Goal: Information Seeking & Learning: Find specific fact

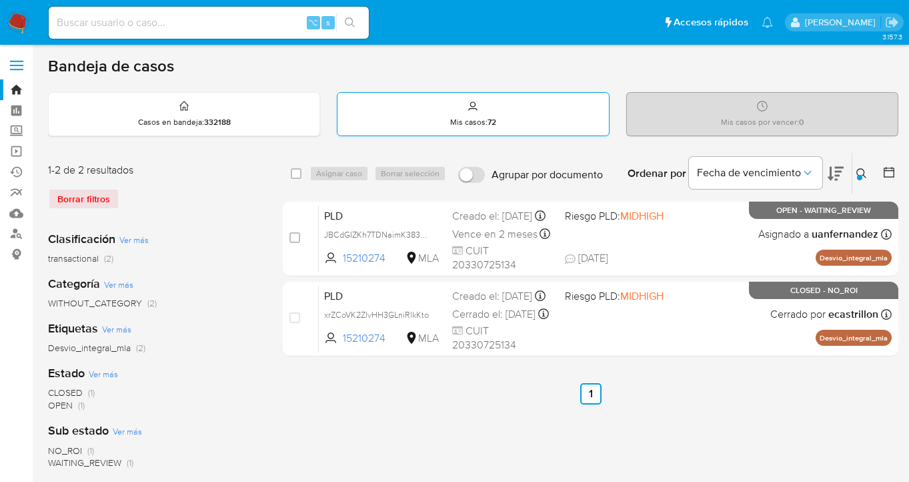
click at [552, 113] on div "Mis casos : 72" at bounding box center [472, 114] width 271 height 43
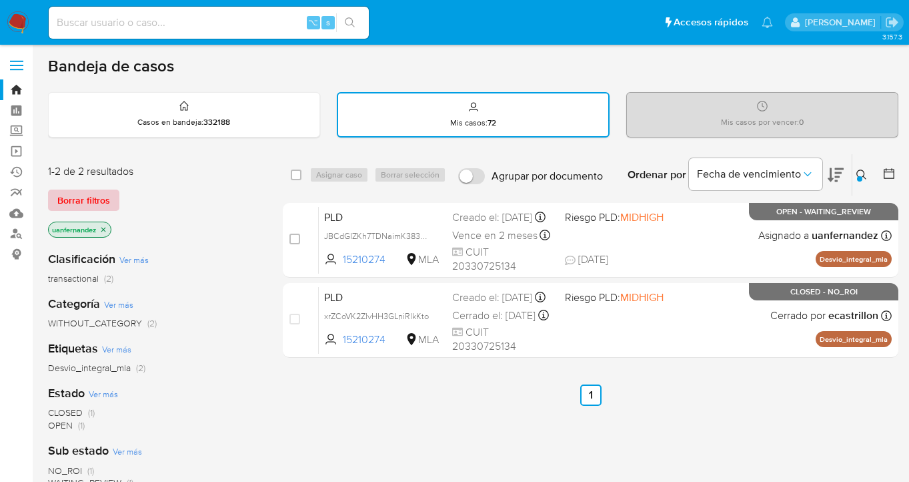
click at [89, 199] on span "Borrar filtros" at bounding box center [83, 200] width 53 height 19
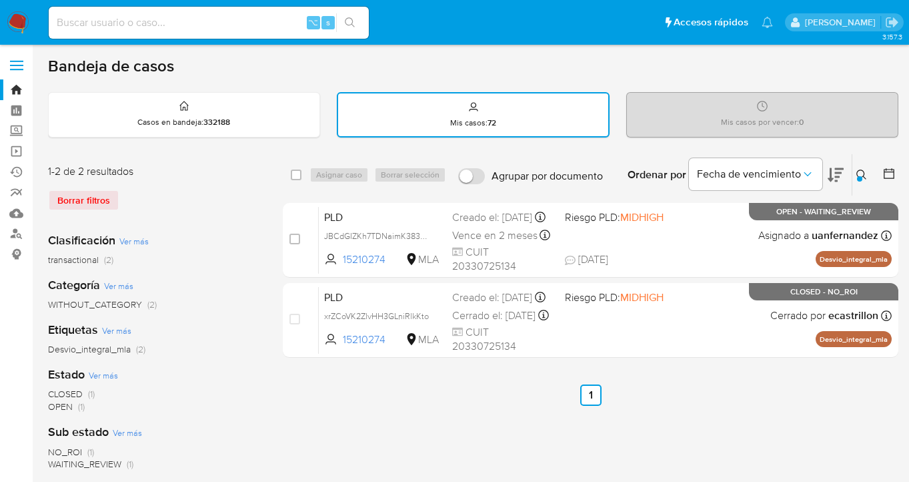
click at [90, 198] on div "Borrar filtros" at bounding box center [154, 199] width 213 height 21
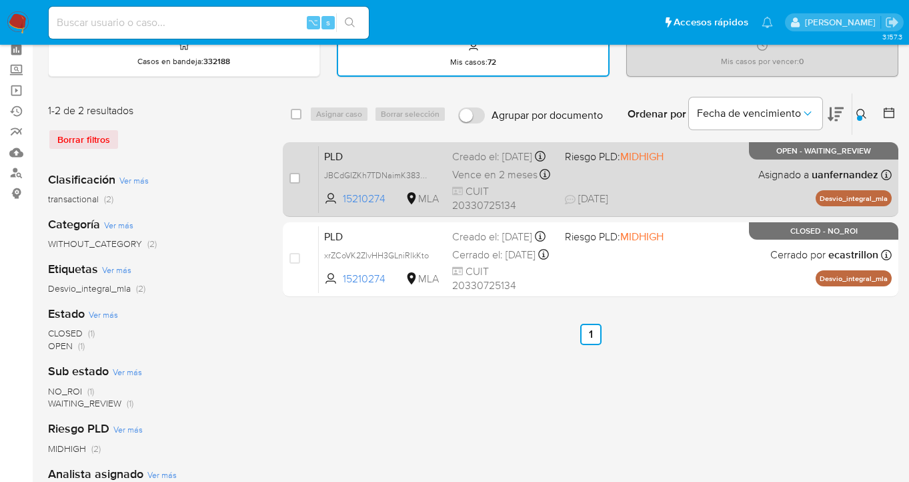
scroll to position [117, 0]
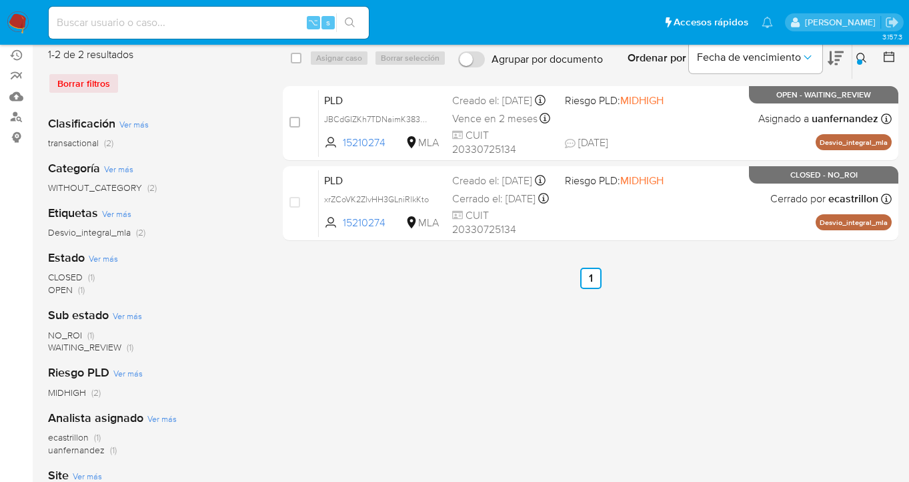
click at [862, 55] on icon at bounding box center [861, 58] width 11 height 11
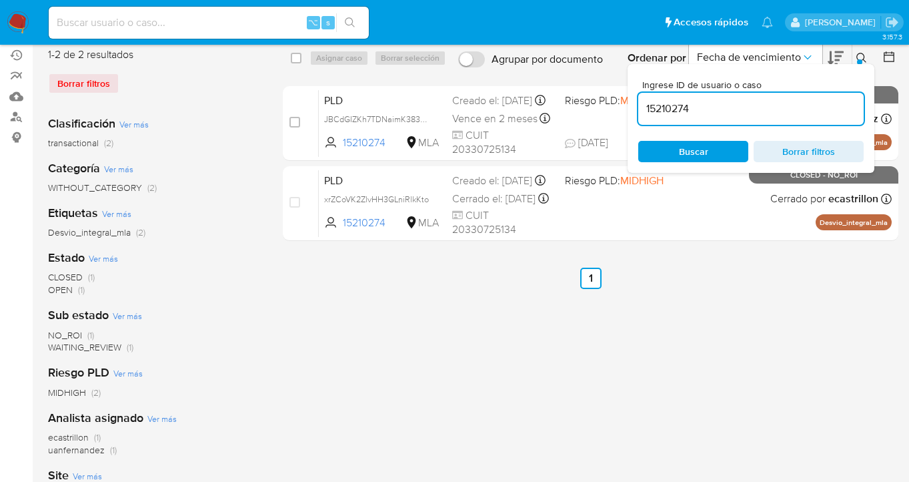
drag, startPoint x: 738, startPoint y: 107, endPoint x: 636, endPoint y: 99, distance: 103.0
click at [640, 99] on div "15210274" at bounding box center [750, 109] width 225 height 32
type input "279868374"
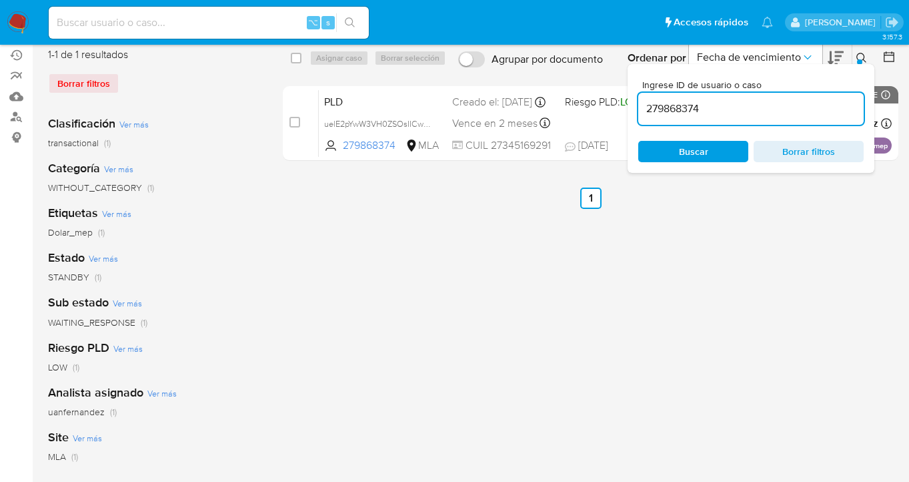
click at [860, 55] on icon at bounding box center [861, 58] width 11 height 11
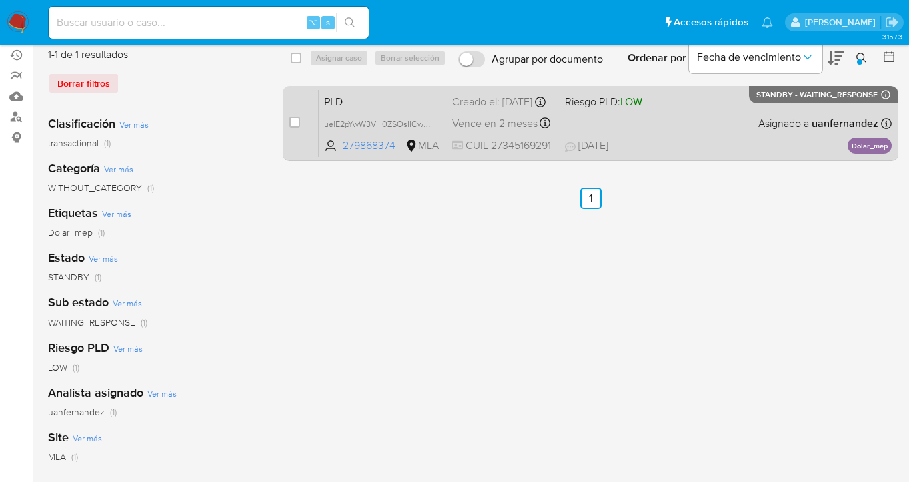
click at [772, 109] on div "PLD uelE2pYwW3VH0ZSOsIICwzLh 279868374 MLA Riesgo PLD: LOW Creado el: [DATE] Cr…" at bounding box center [605, 122] width 573 height 67
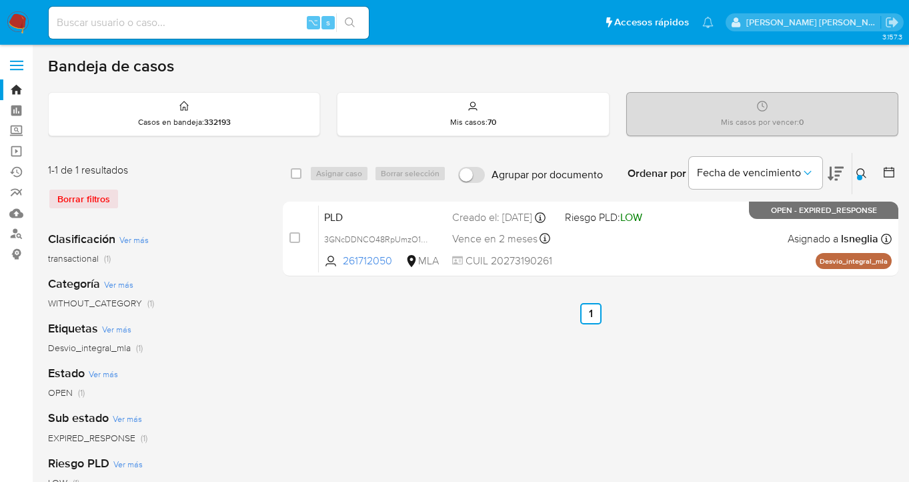
drag, startPoint x: 862, startPoint y: 171, endPoint x: 820, endPoint y: 189, distance: 45.5
click at [862, 171] on icon at bounding box center [861, 173] width 11 height 11
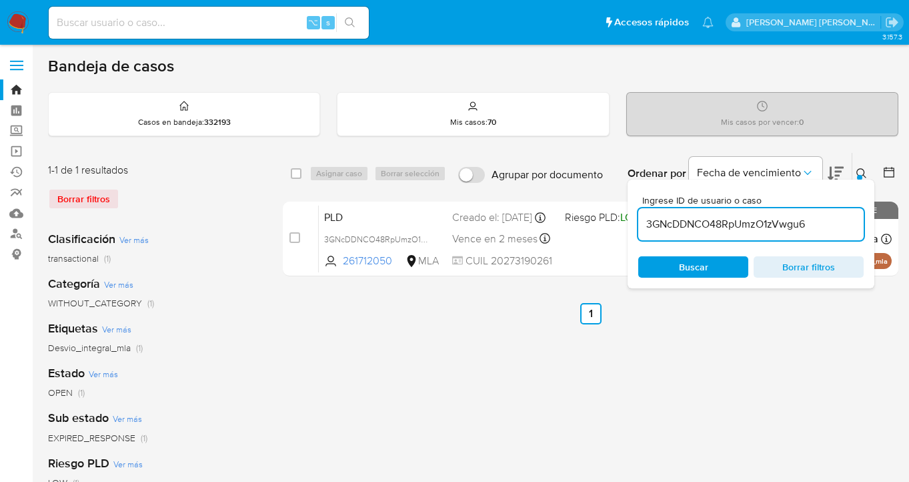
drag, startPoint x: 817, startPoint y: 227, endPoint x: 645, endPoint y: 219, distance: 172.3
click at [645, 219] on input "3GNcDDNCO48RpUmzO1zVwgu6" at bounding box center [750, 223] width 225 height 17
type input "V6kkoQxiaMLRsxxe4M7kjCeC"
click at [858, 175] on div at bounding box center [859, 177] width 5 height 5
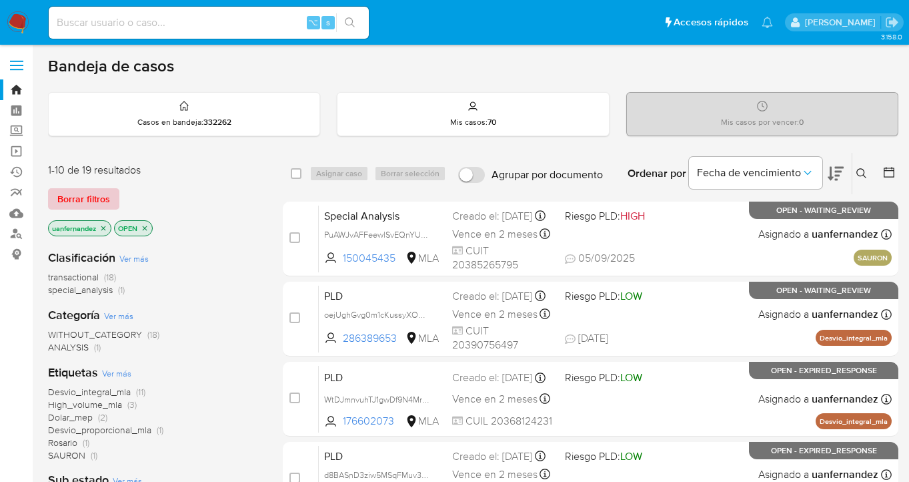
click at [63, 191] on span "Borrar filtros" at bounding box center [83, 198] width 53 height 19
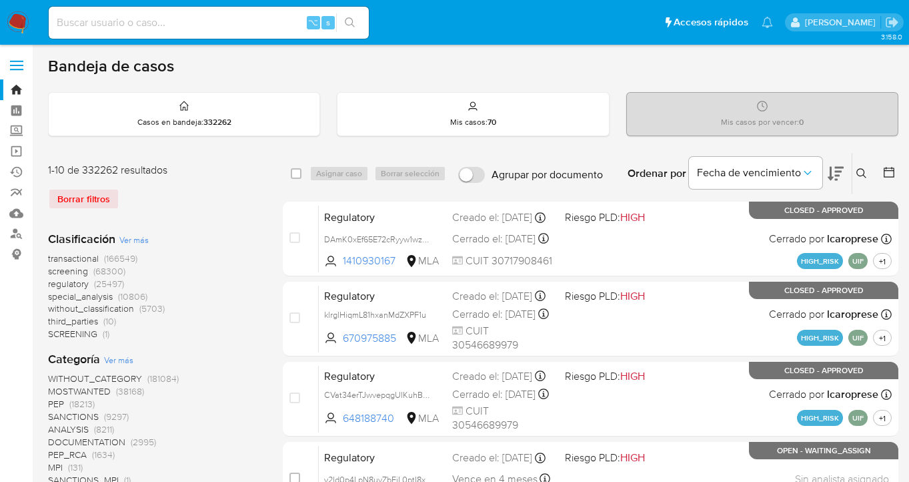
click at [861, 169] on icon at bounding box center [861, 173] width 11 height 11
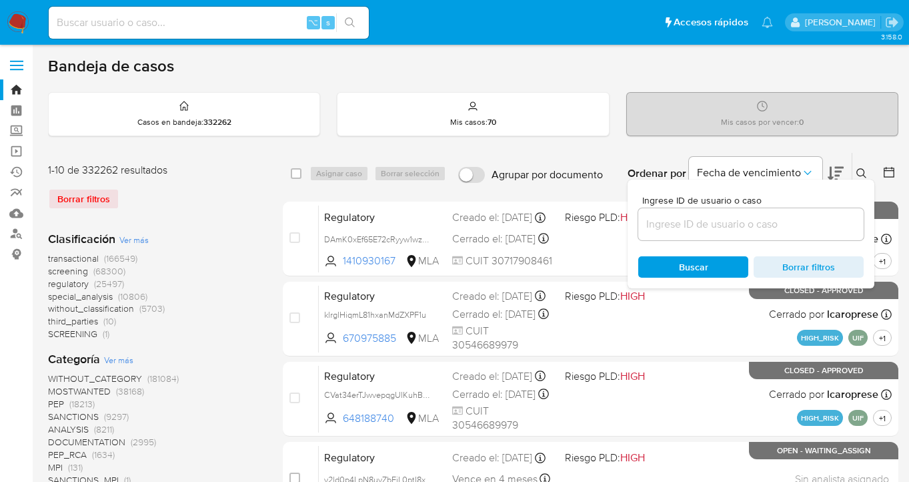
click at [778, 232] on div at bounding box center [750, 224] width 225 height 32
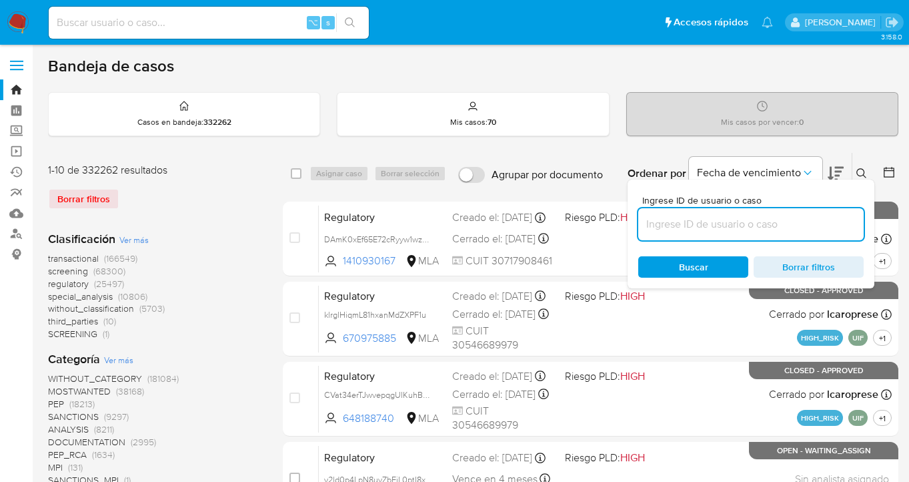
click at [777, 230] on input at bounding box center [750, 223] width 225 height 17
paste input "V6kkoQxiaMLRsxxe4M7kjCeC"
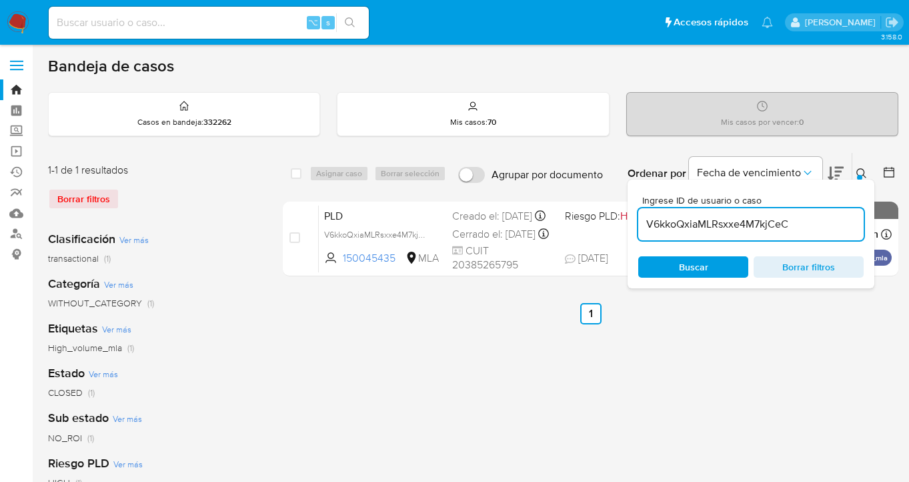
drag, startPoint x: 861, startPoint y: 176, endPoint x: 834, endPoint y: 182, distance: 27.3
click at [861, 176] on div at bounding box center [859, 177] width 5 height 5
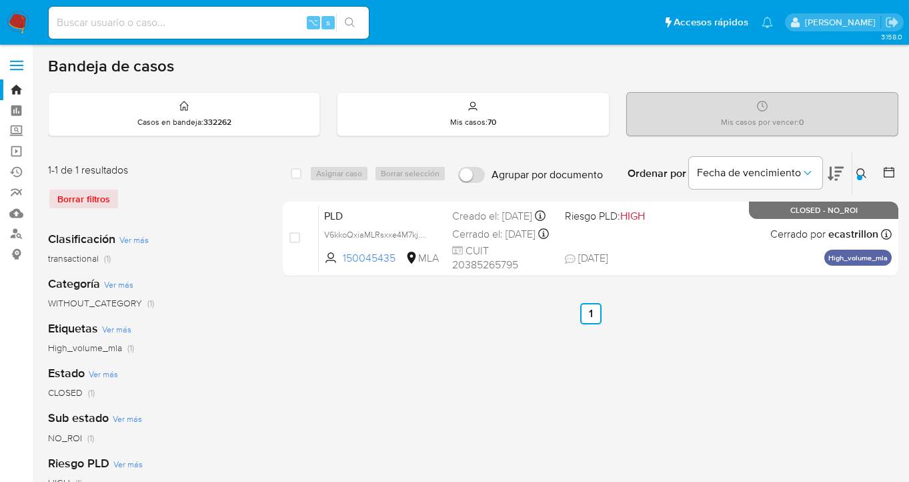
click at [864, 169] on icon at bounding box center [861, 173] width 11 height 11
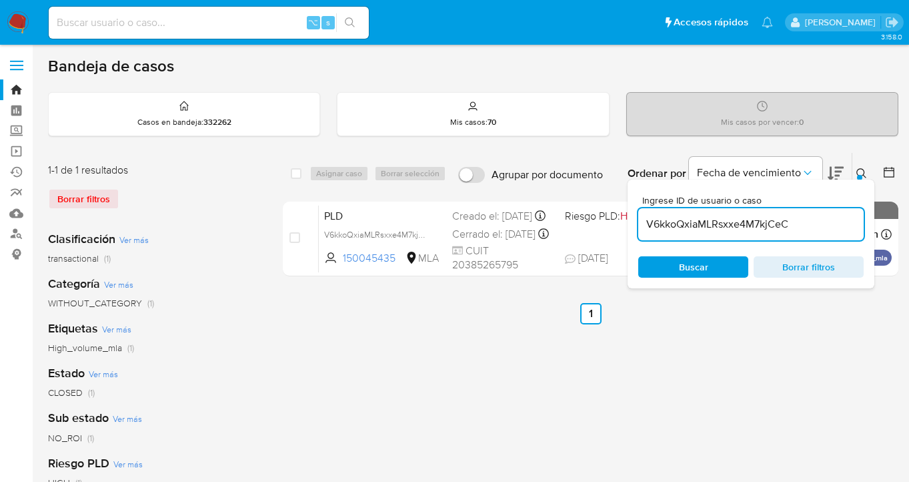
drag, startPoint x: 782, startPoint y: 225, endPoint x: 690, endPoint y: 229, distance: 91.5
click at [644, 221] on input "V6kkoQxiaMLRsxxe4M7kjCeC" at bounding box center [750, 223] width 225 height 17
click at [718, 269] on span "Buscar" at bounding box center [693, 266] width 91 height 19
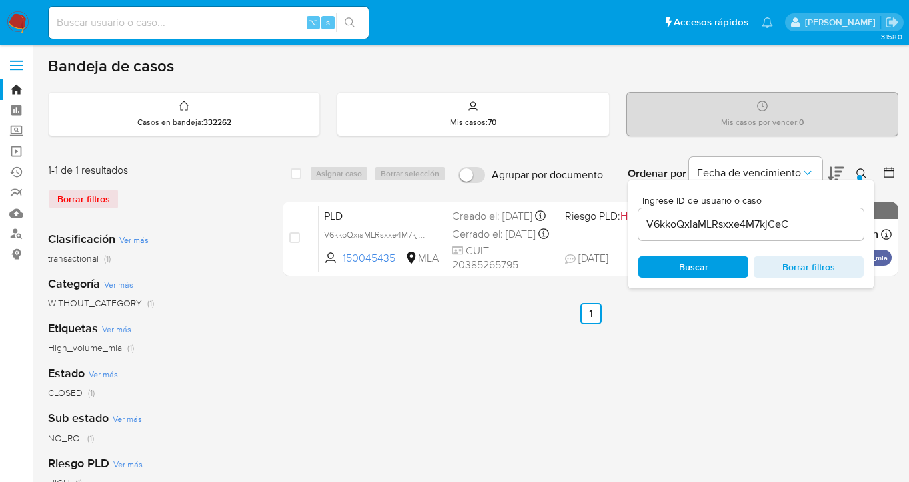
click at [862, 168] on icon at bounding box center [861, 173] width 11 height 11
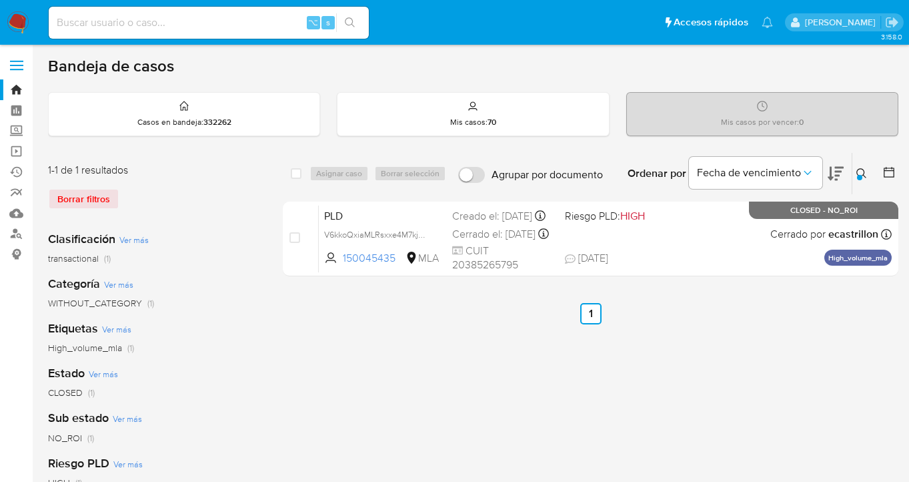
click at [862, 171] on icon at bounding box center [861, 173] width 11 height 11
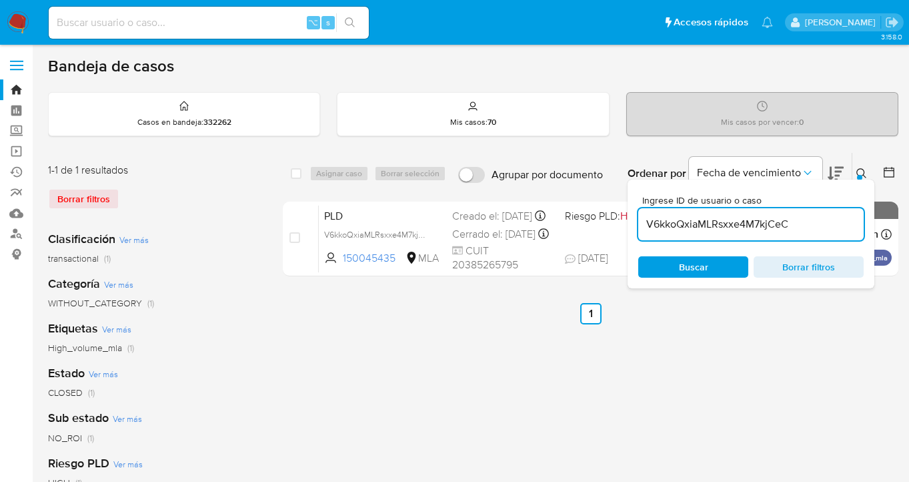
drag, startPoint x: 800, startPoint y: 222, endPoint x: 646, endPoint y: 217, distance: 154.2
click at [646, 216] on input "V6kkoQxiaMLRsxxe4M7kjCeC" at bounding box center [750, 223] width 225 height 17
type input "150045435"
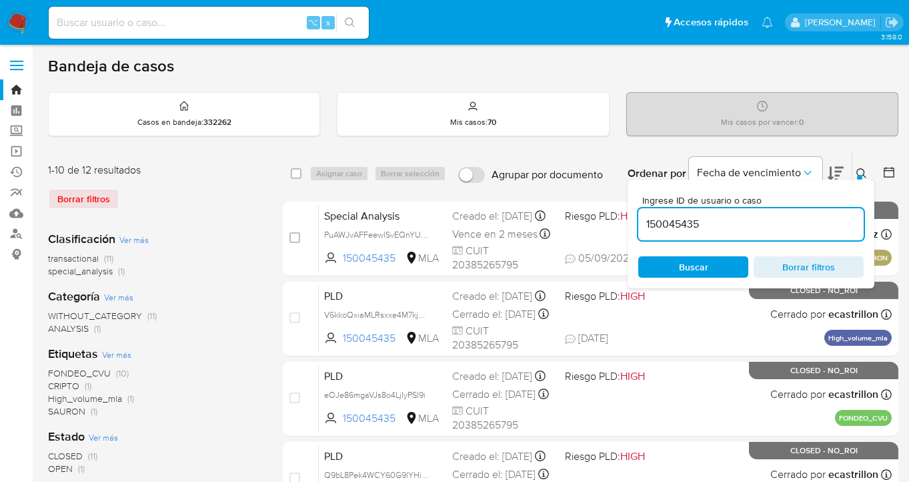
click at [860, 171] on icon at bounding box center [861, 173] width 11 height 11
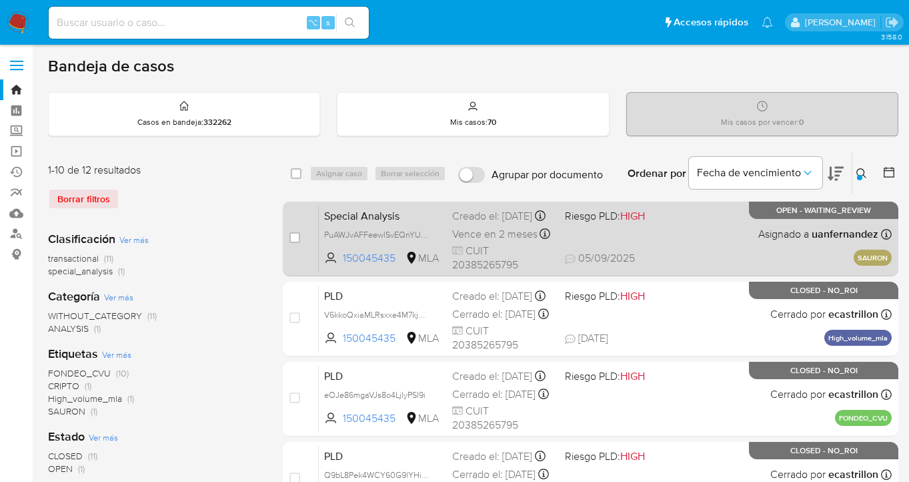
click at [672, 237] on div "Special Analysis PuAWJvAFFeewlSvEQnYUBfgk 150045435 MLA Riesgo PLD: HIGH Creado…" at bounding box center [605, 238] width 573 height 67
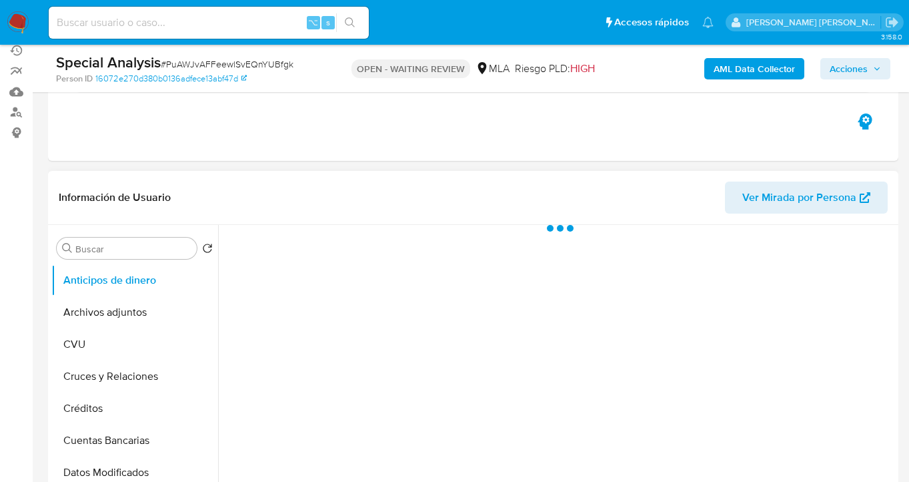
scroll to position [273, 0]
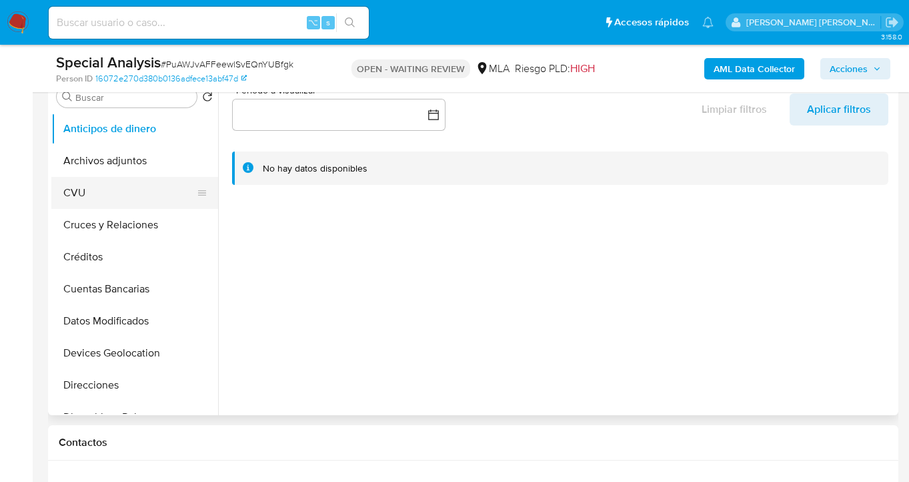
select select "10"
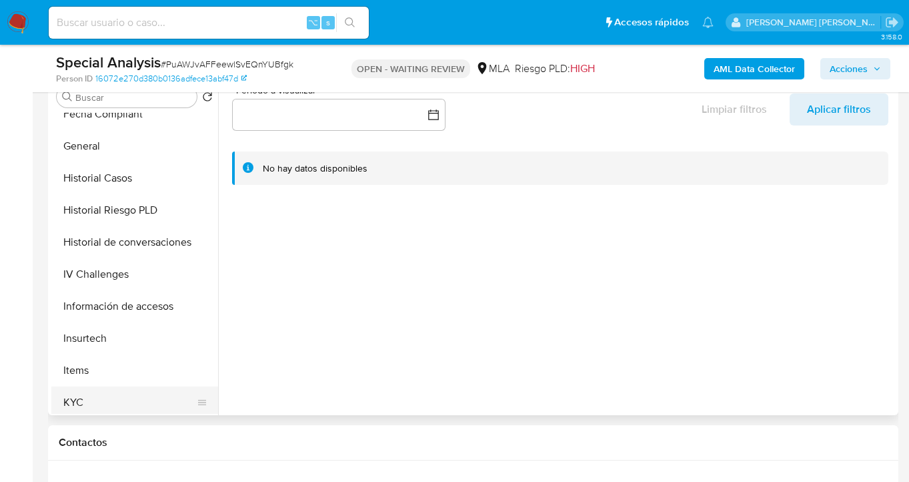
click at [110, 392] on button "KYC" at bounding box center [129, 402] width 156 height 32
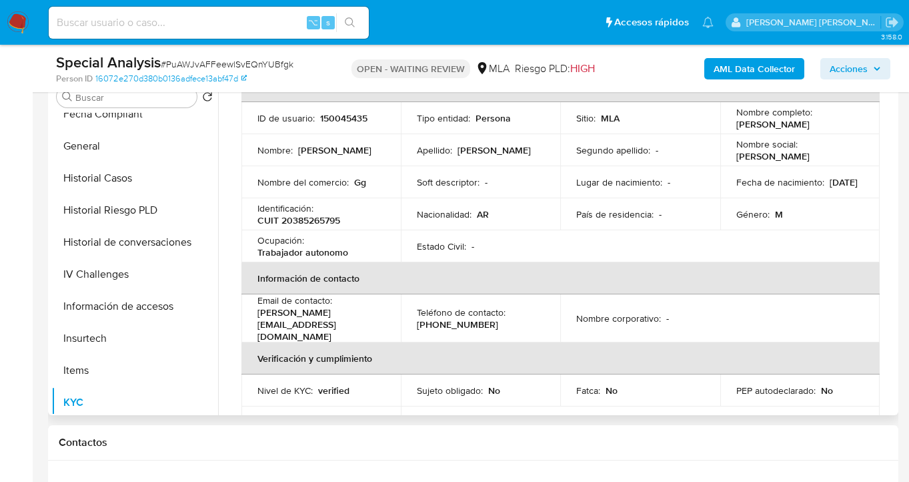
scroll to position [137, 0]
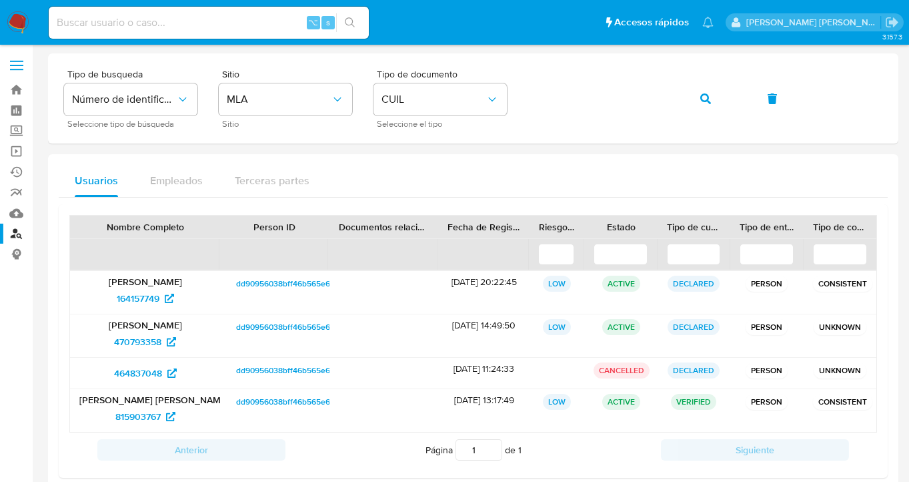
scroll to position [26, 0]
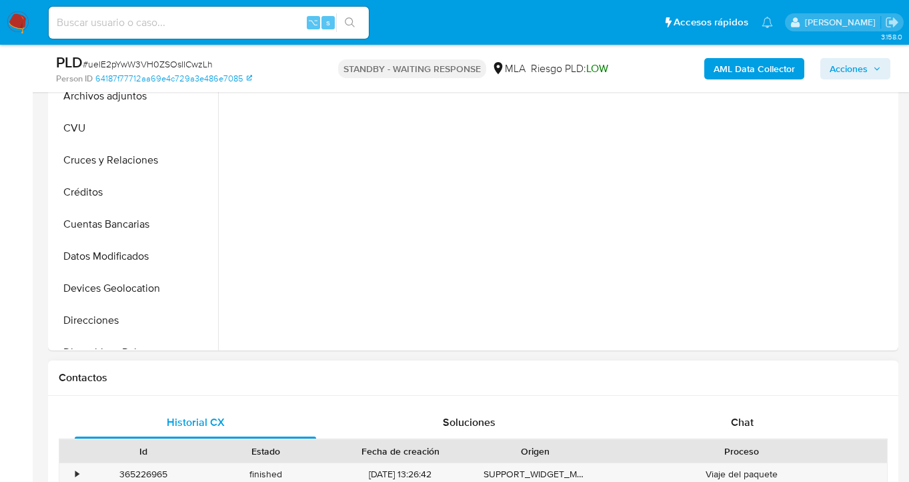
scroll to position [390, 0]
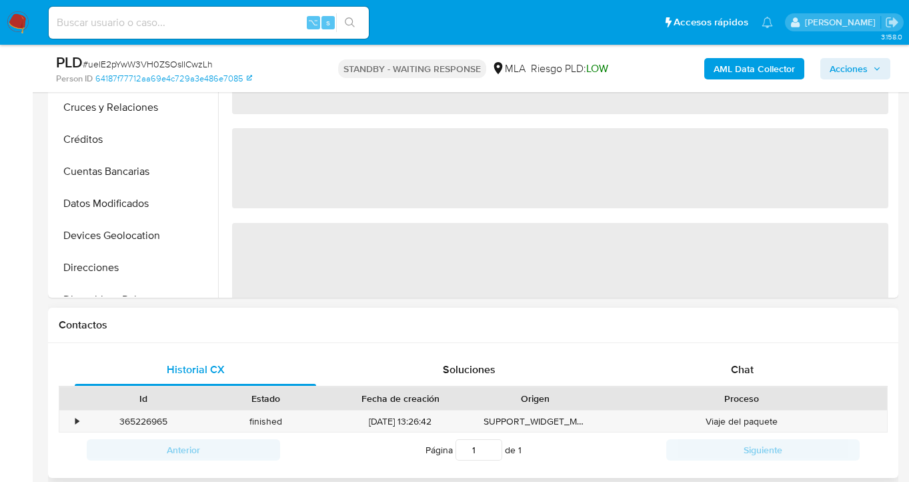
click at [730, 347] on div "Historial CX Soluciones Chat Id Estado Fecha de creación Origen Proceso • 36522…" at bounding box center [473, 410] width 850 height 135
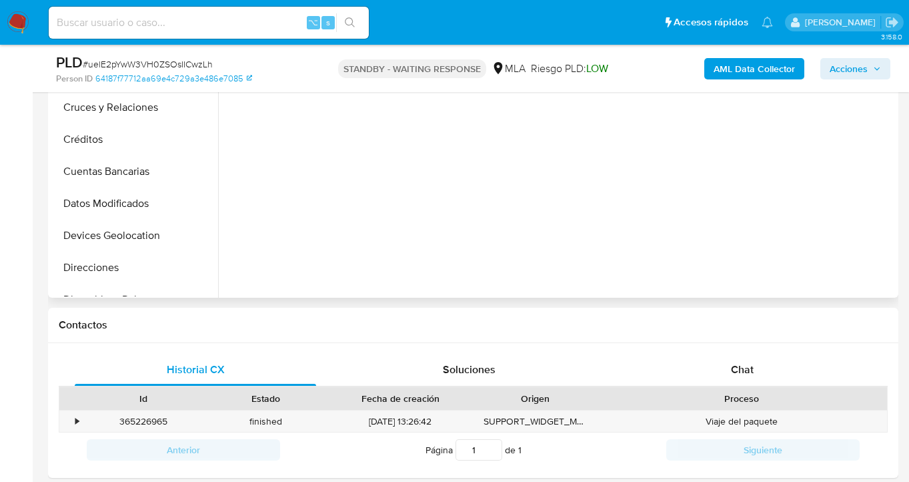
select select "10"
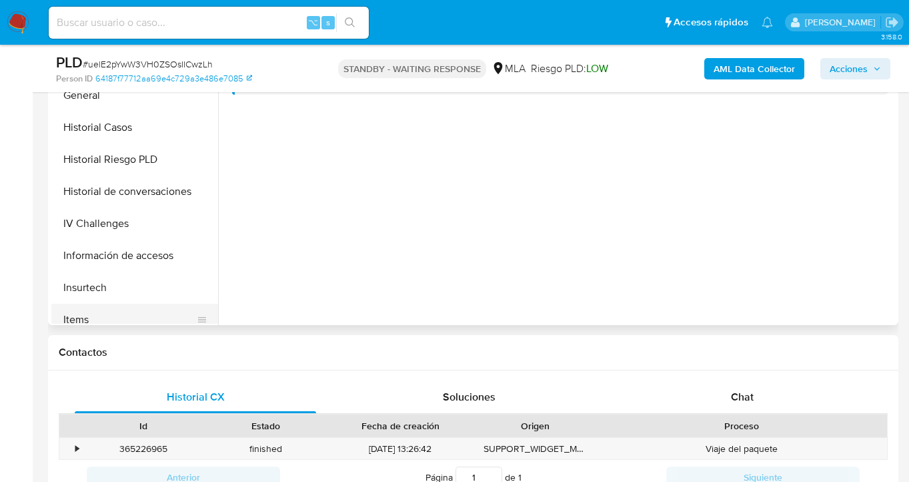
scroll to position [406, 0]
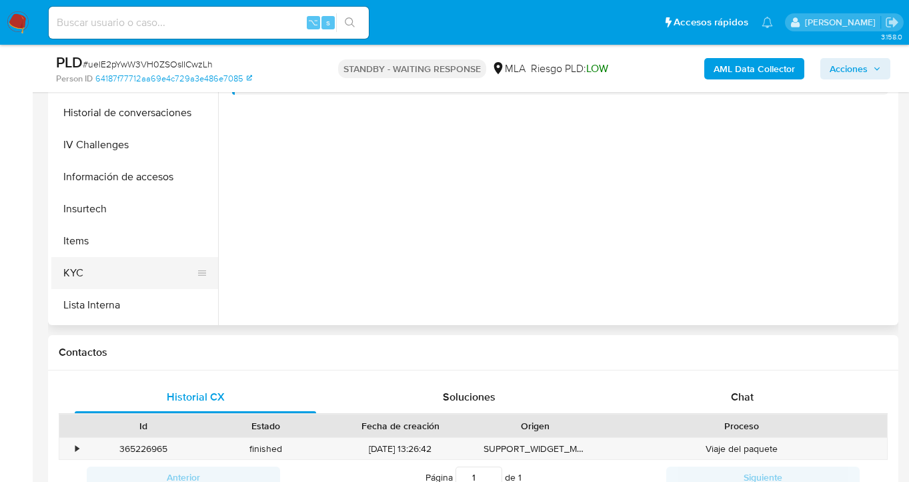
click at [121, 267] on button "KYC" at bounding box center [129, 273] width 156 height 32
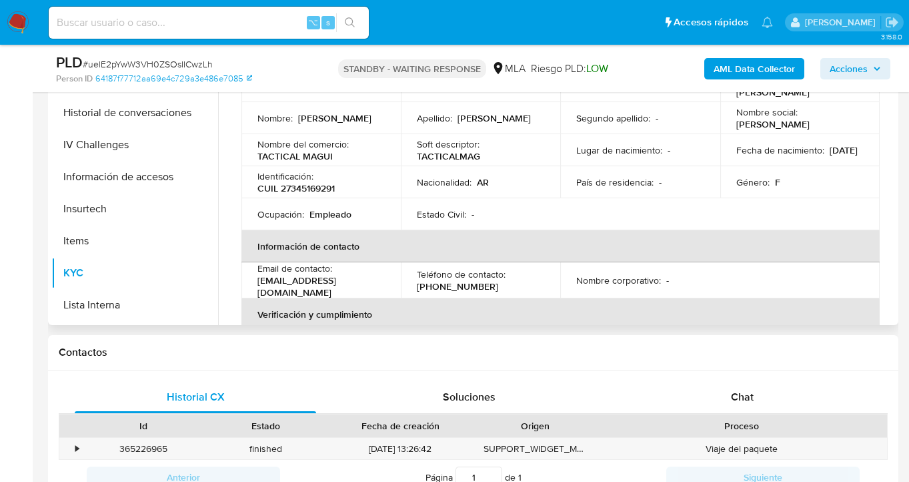
scroll to position [21, 0]
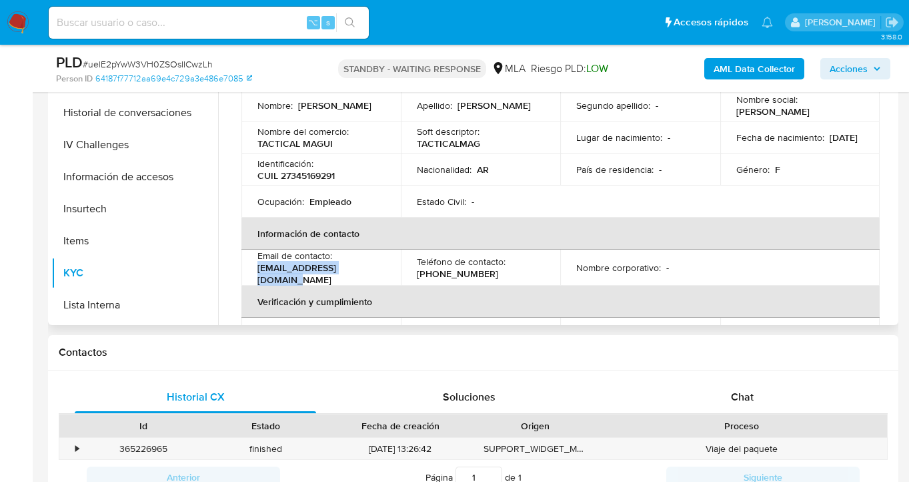
drag, startPoint x: 259, startPoint y: 271, endPoint x: 376, endPoint y: 275, distance: 117.5
click at [376, 275] on p "magamoredan22@gmail.com" at bounding box center [318, 273] width 122 height 24
copy p "magamoredan22@gmail.com"
